Goal: Transaction & Acquisition: Purchase product/service

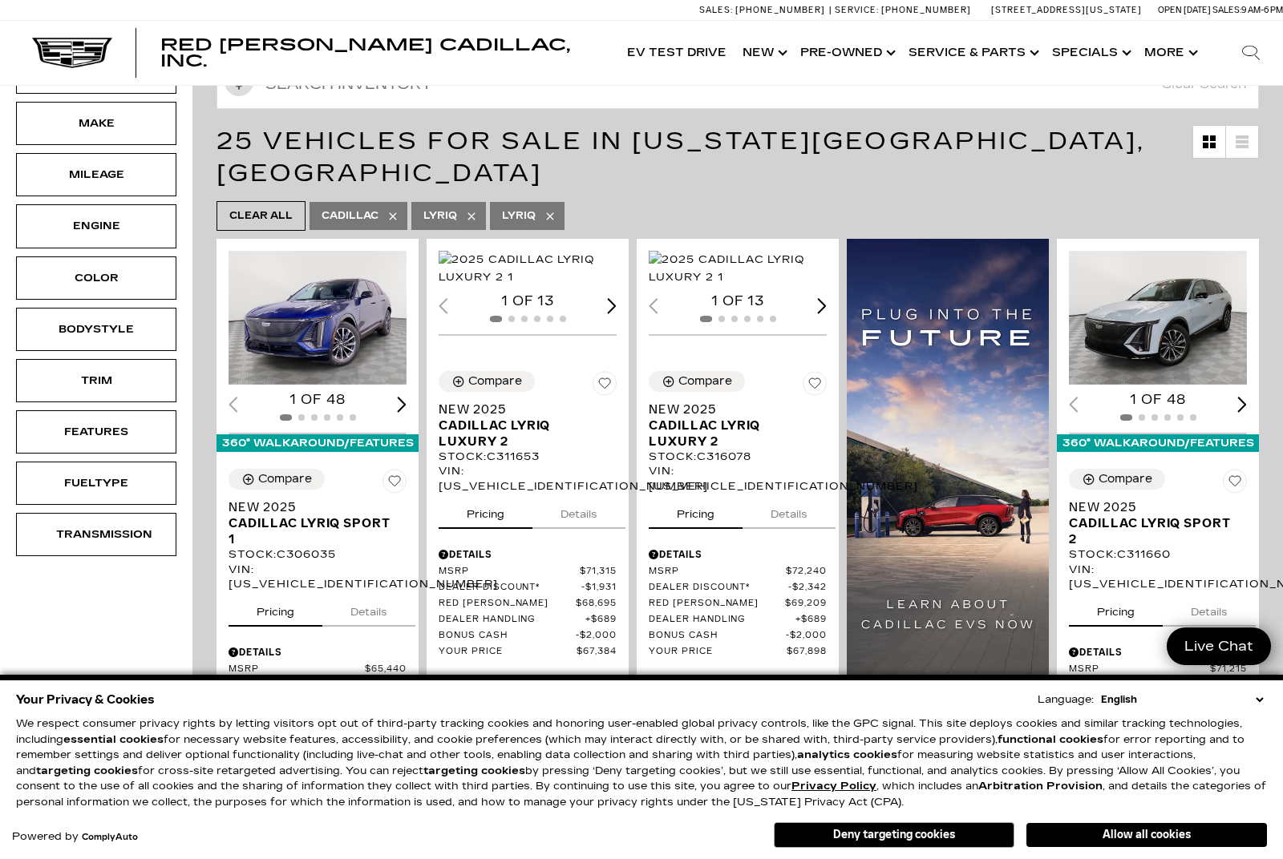
scroll to position [214, 0]
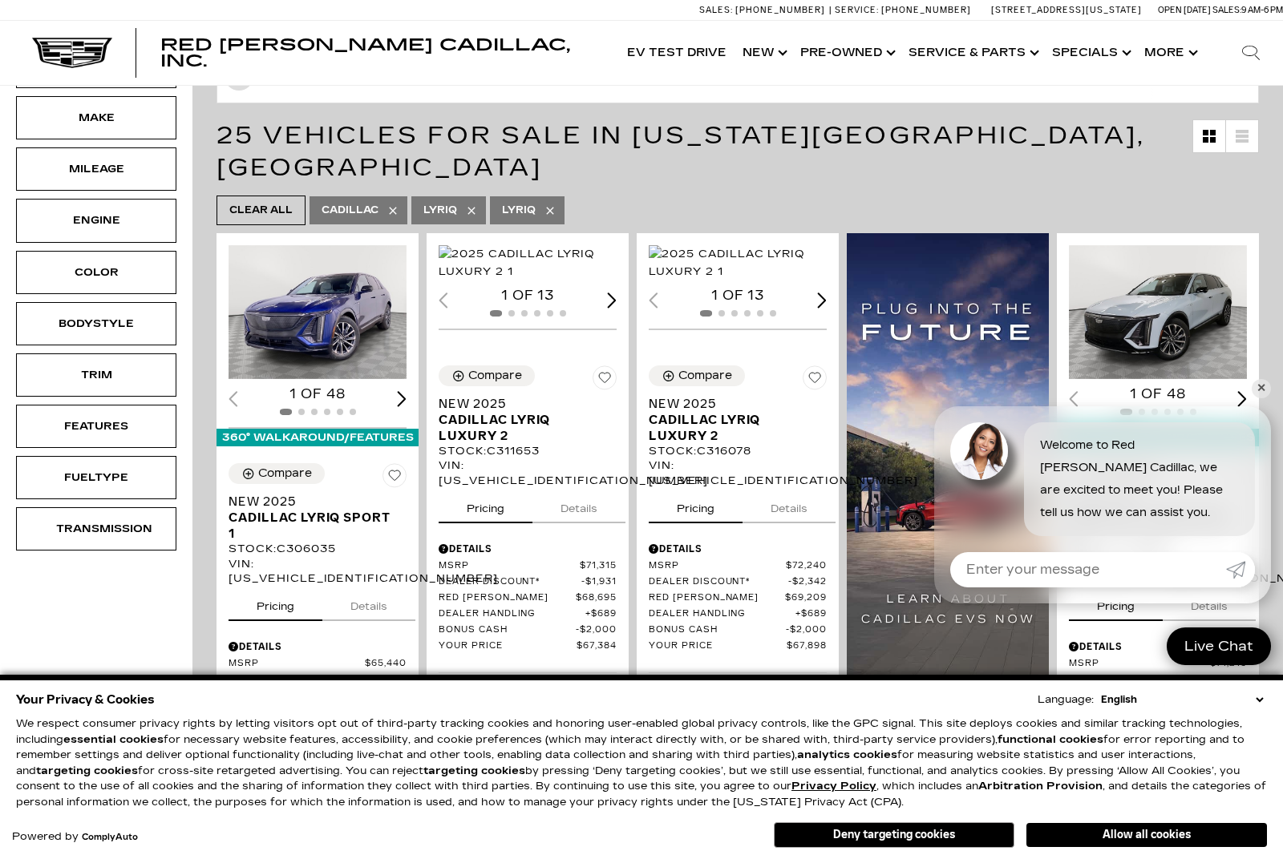
click at [1137, 847] on button "Allow all cookies" at bounding box center [1146, 835] width 240 height 24
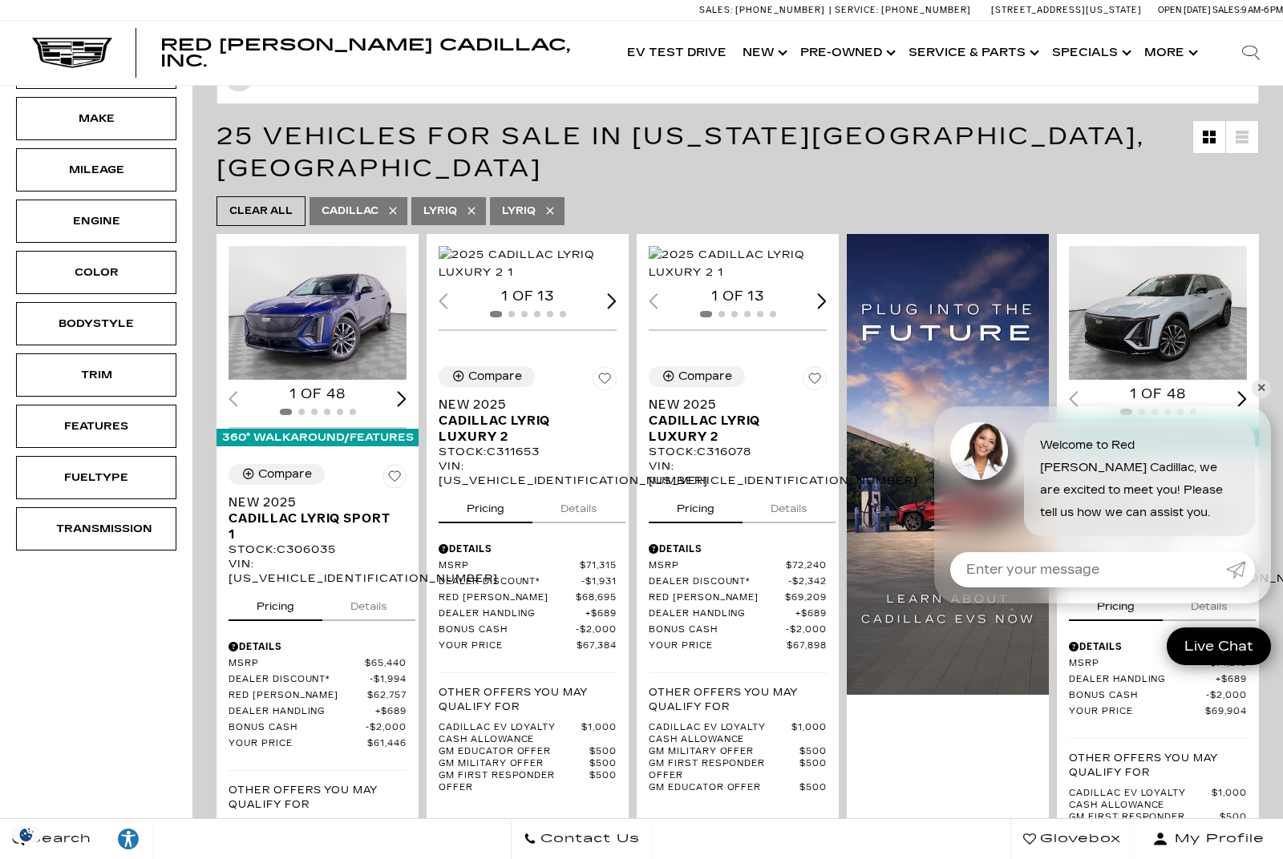
click at [1134, 859] on button "My Profile" at bounding box center [1207, 839] width 149 height 40
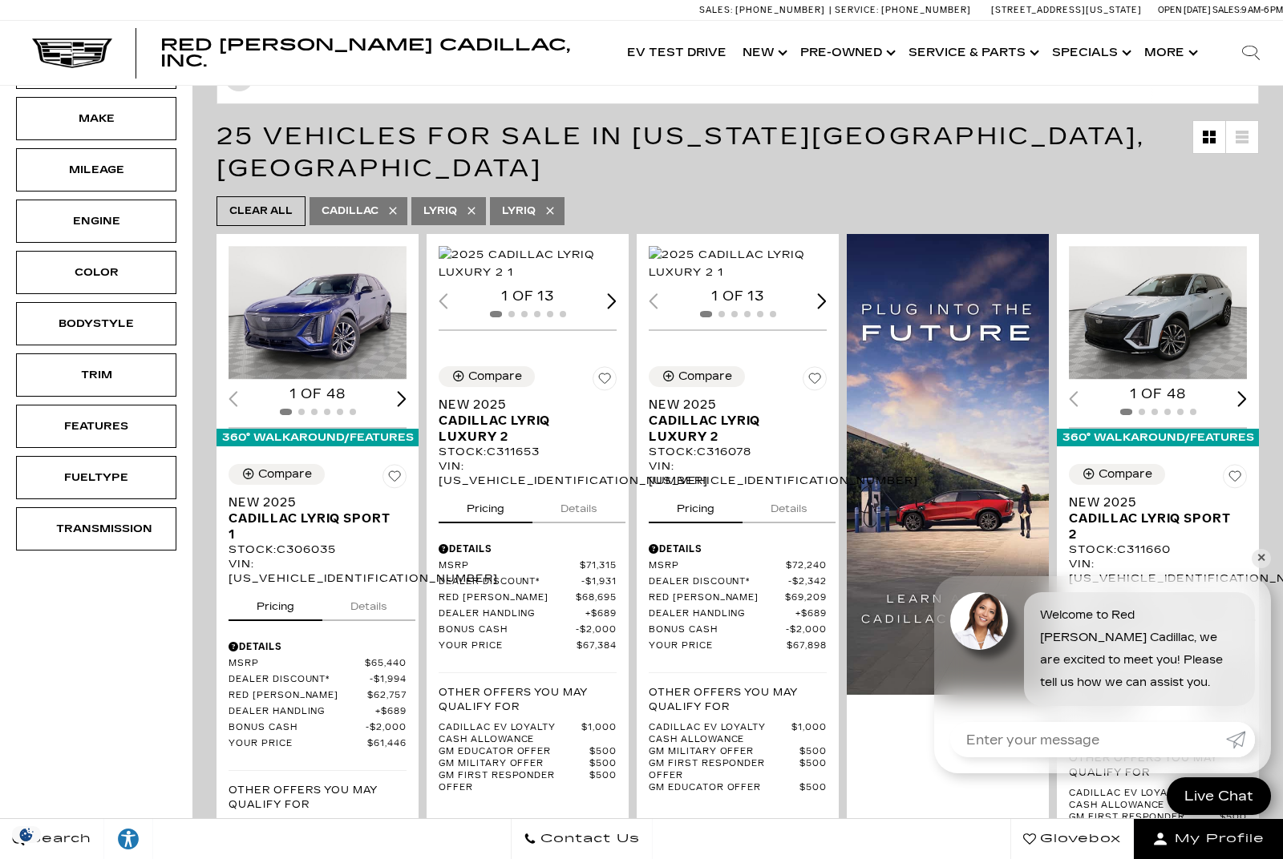
scroll to position [0, 0]
click at [879, 828] on div at bounding box center [948, 575] width 202 height 683
click at [1256, 568] on link "✕" at bounding box center [1260, 558] width 19 height 19
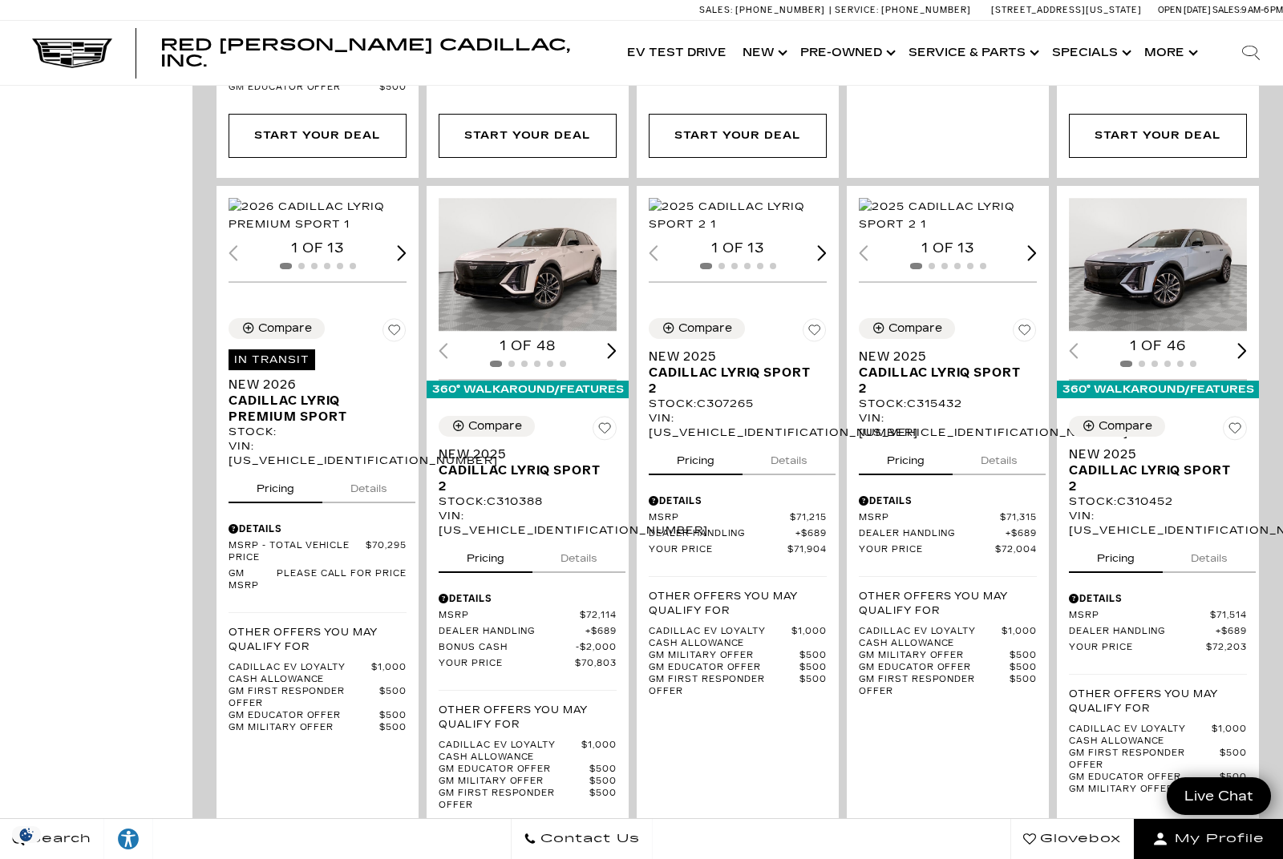
scroll to position [992, 0]
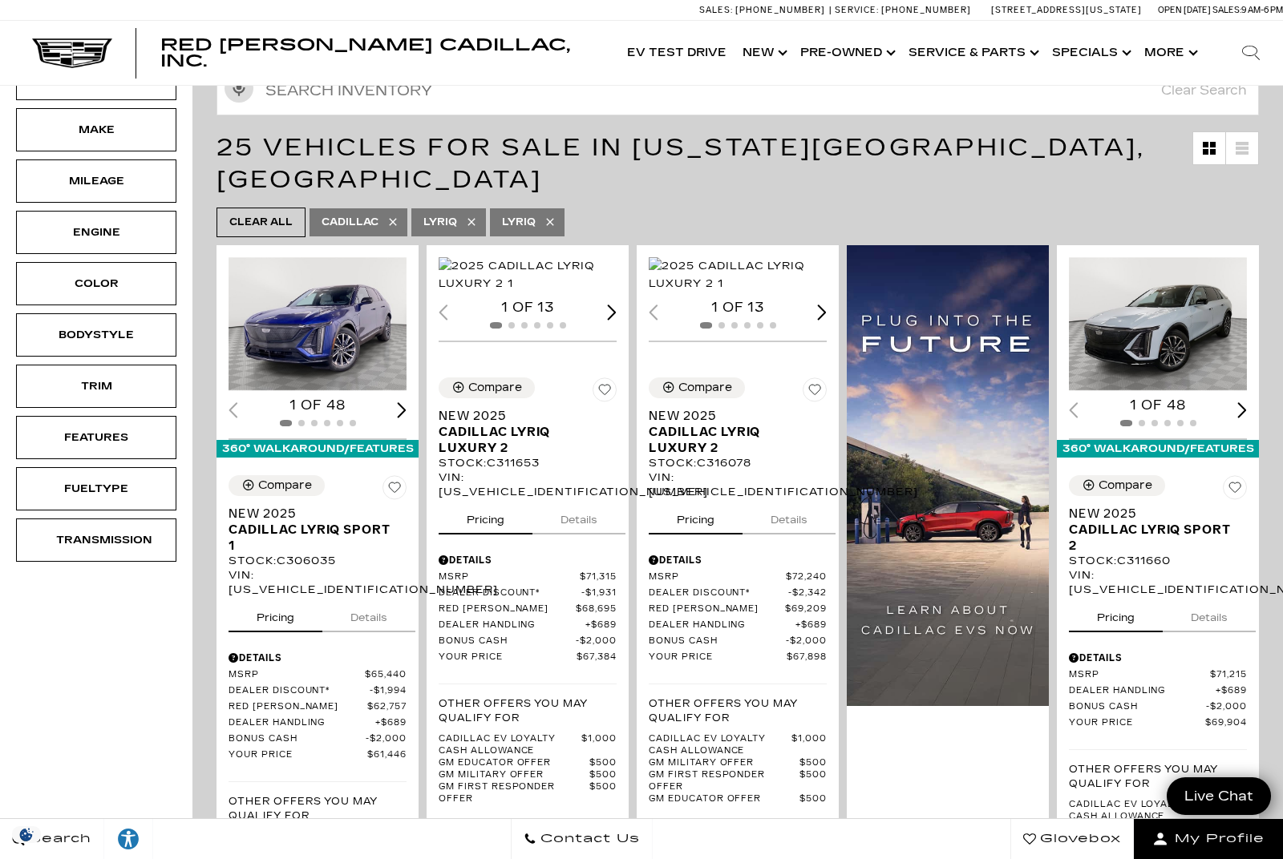
scroll to position [161, 0]
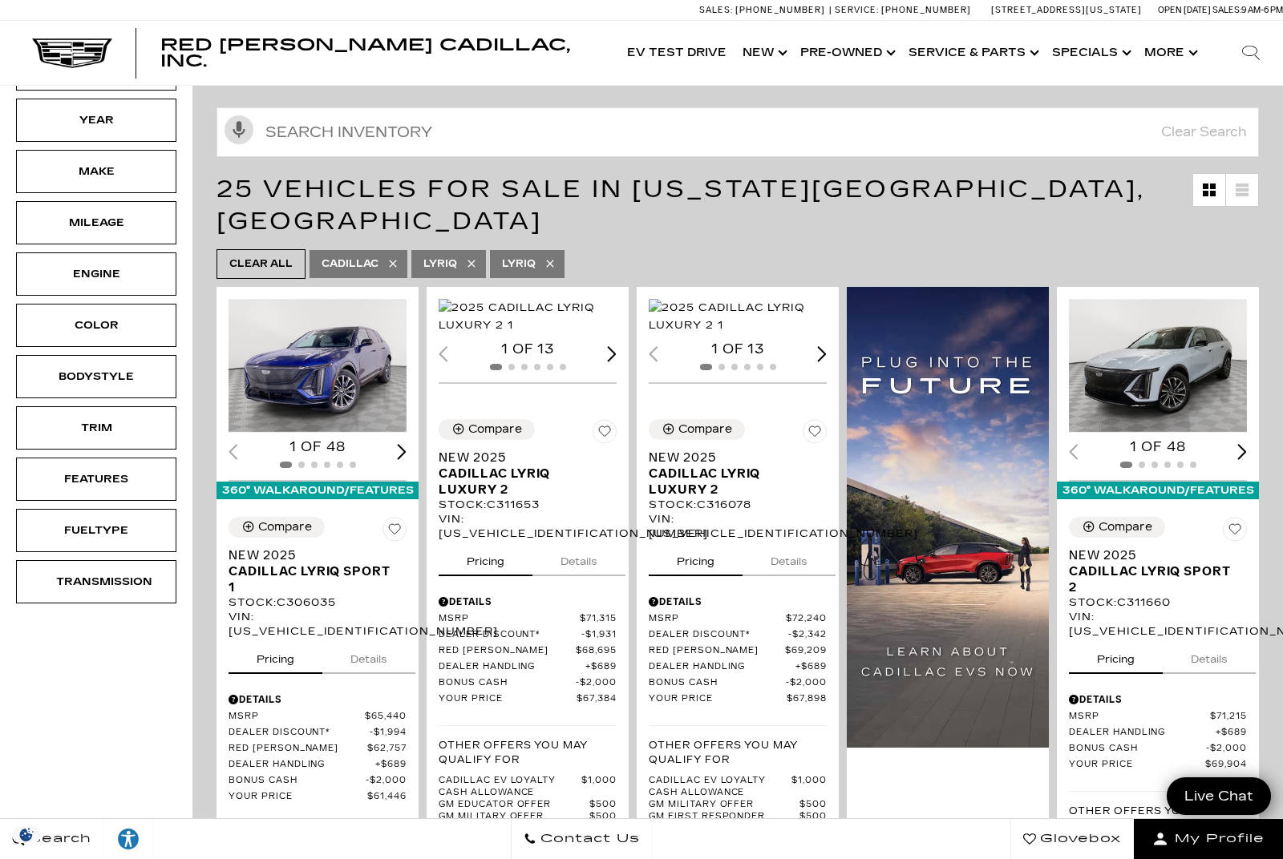
click at [1182, 375] on img "1 / 2" at bounding box center [1158, 366] width 178 height 134
